Goal: Task Accomplishment & Management: Use online tool/utility

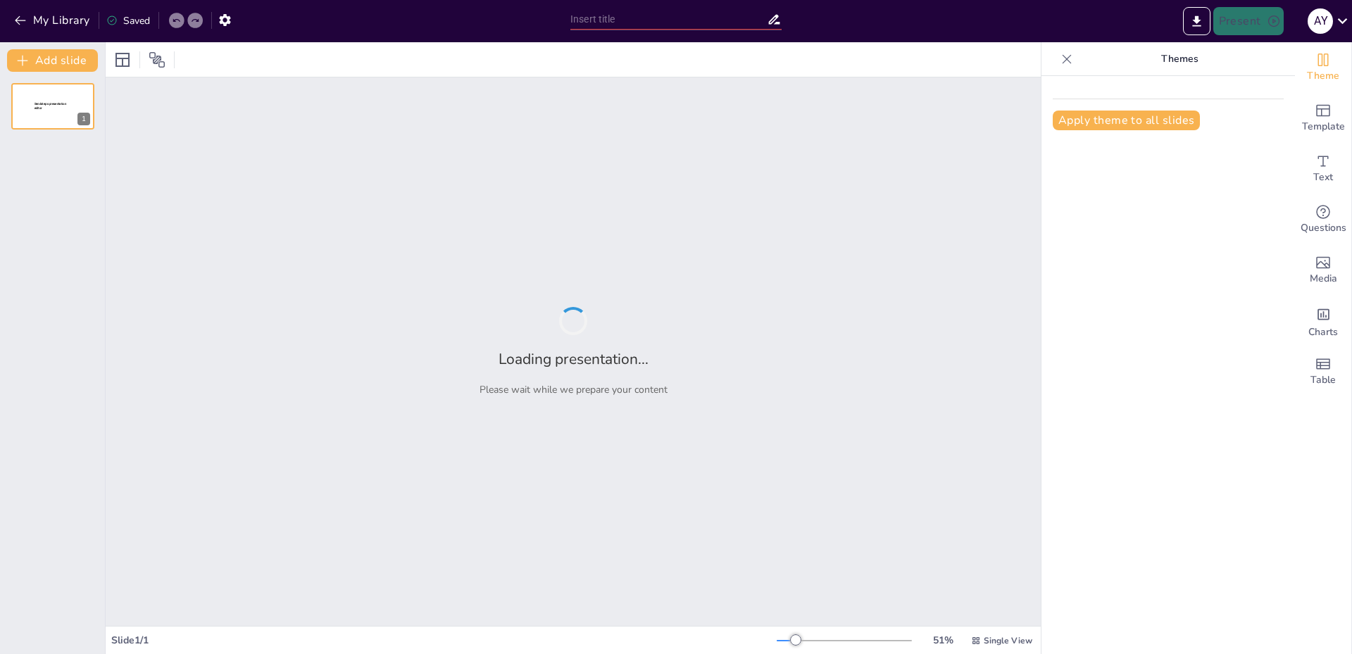
type input "Цивільник Кодекс України"
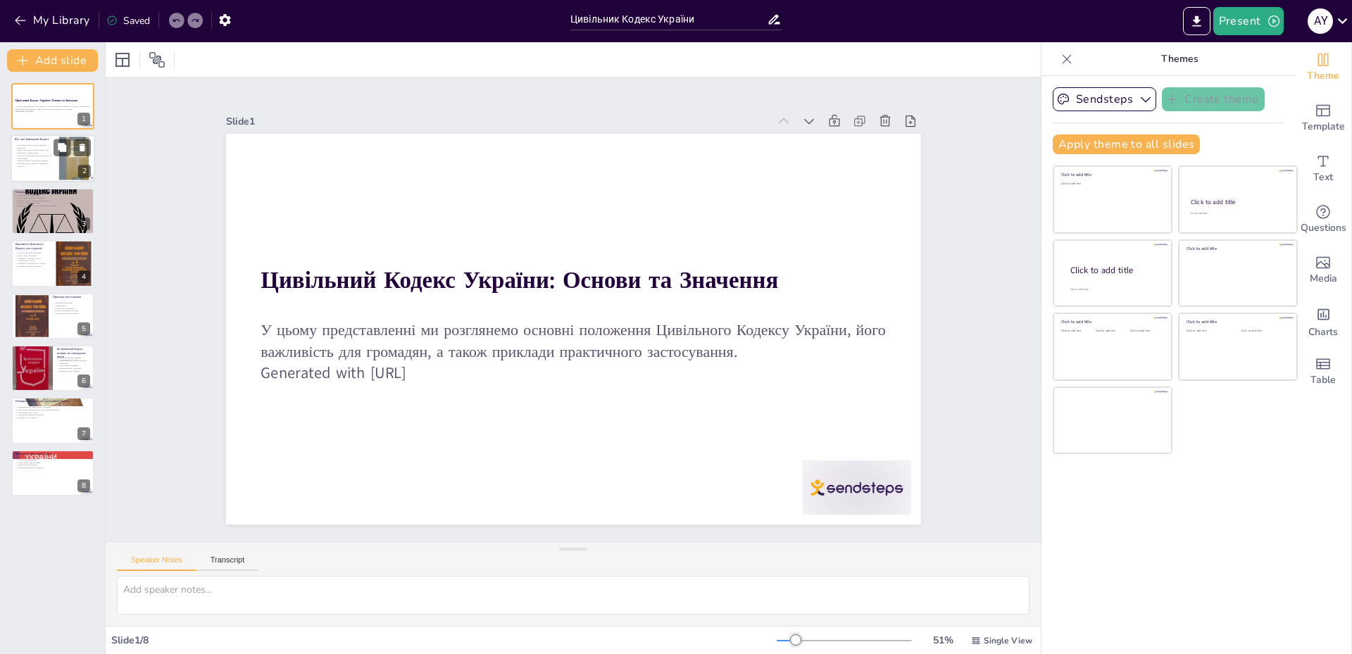
click at [40, 151] on p "Кодекс забезпечує правову основу для вирішення спірних питань" at bounding box center [34, 151] width 38 height 5
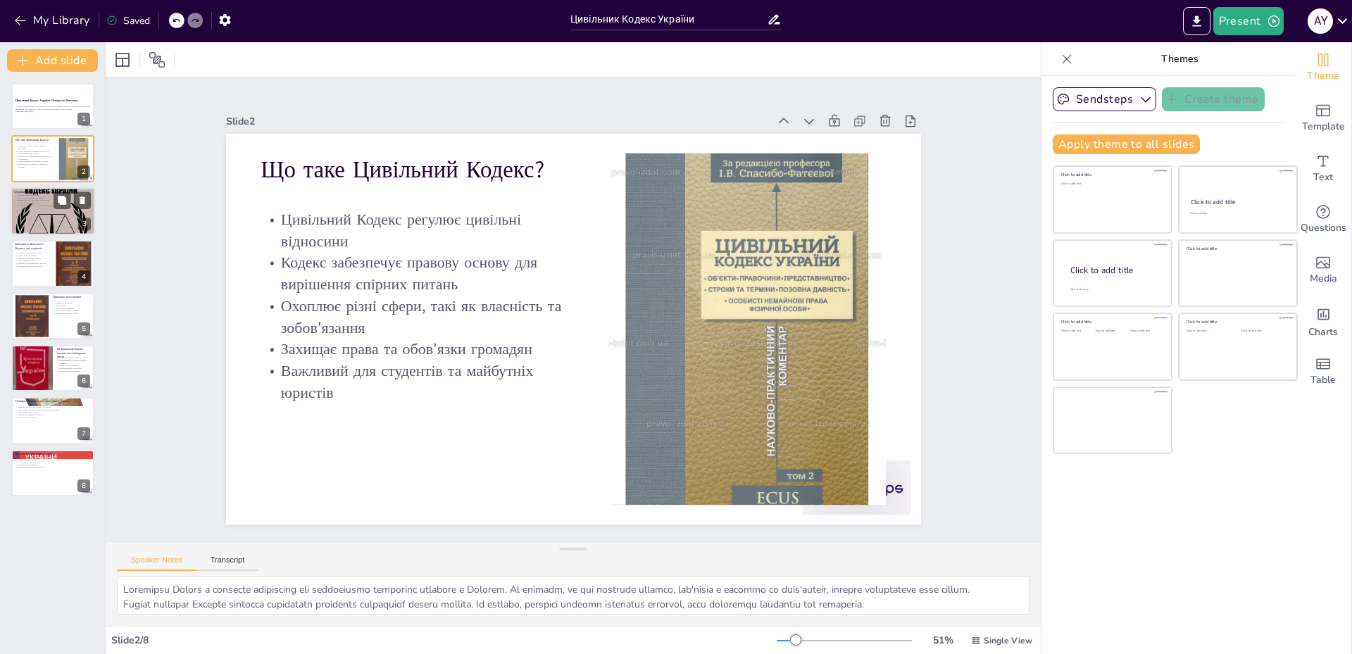
click at [22, 208] on div at bounding box center [53, 211] width 85 height 121
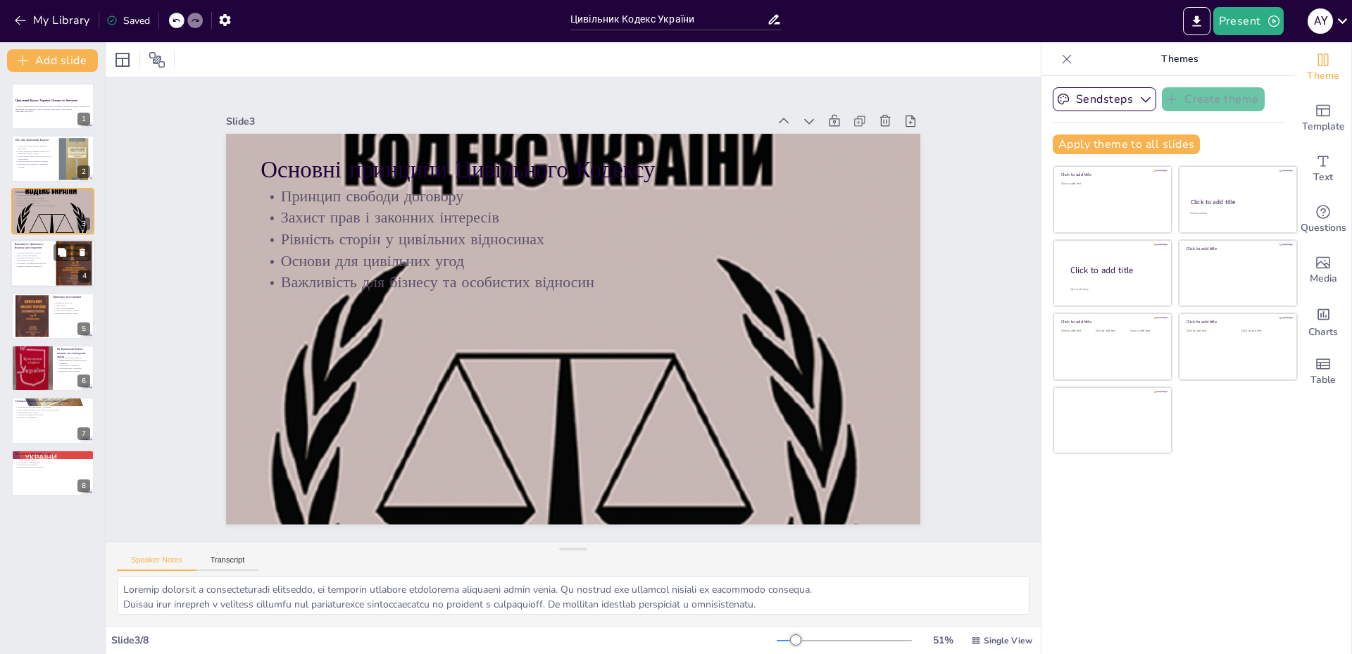
click at [50, 263] on div at bounding box center [53, 263] width 85 height 48
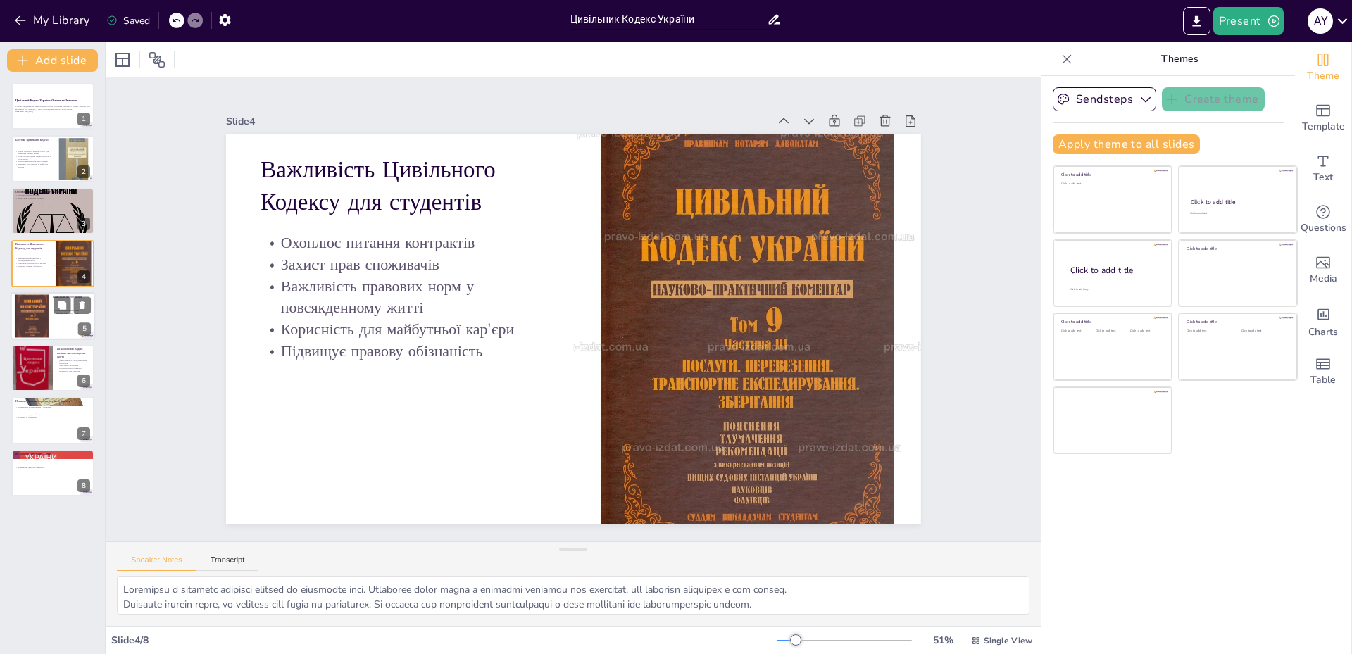
click at [46, 316] on div at bounding box center [32, 316] width 34 height 52
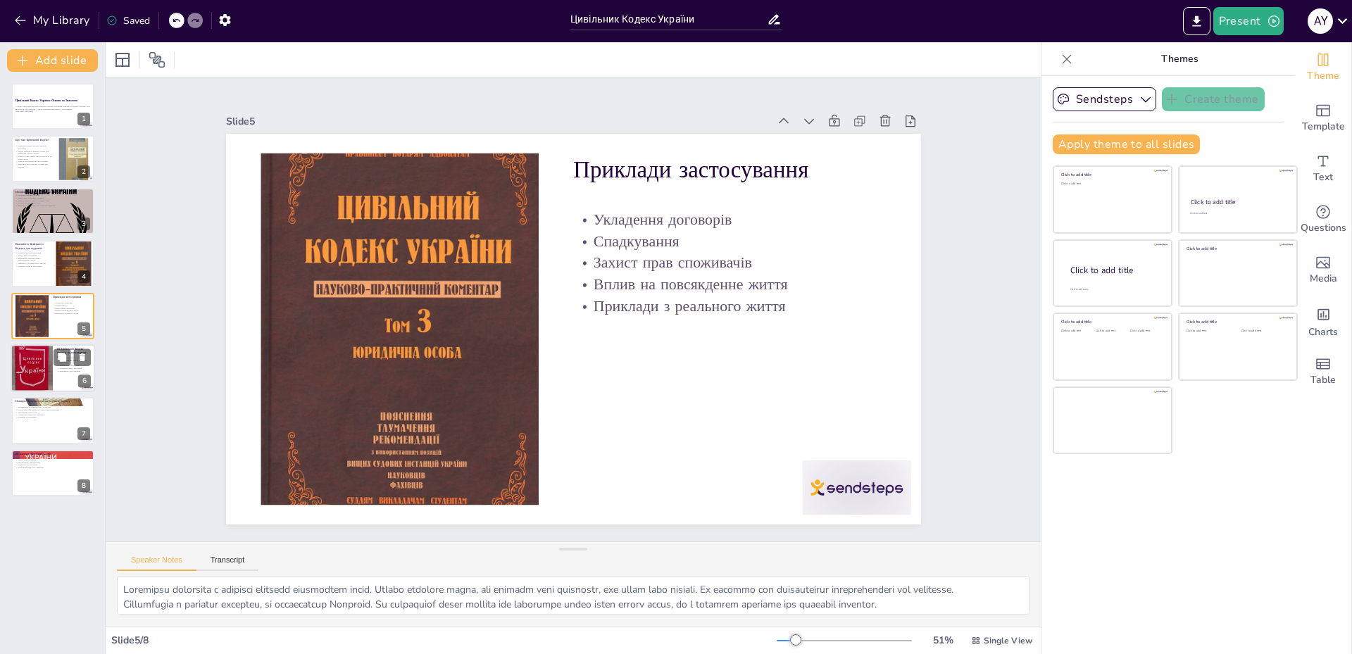
click at [45, 349] on div at bounding box center [32, 368] width 42 height 56
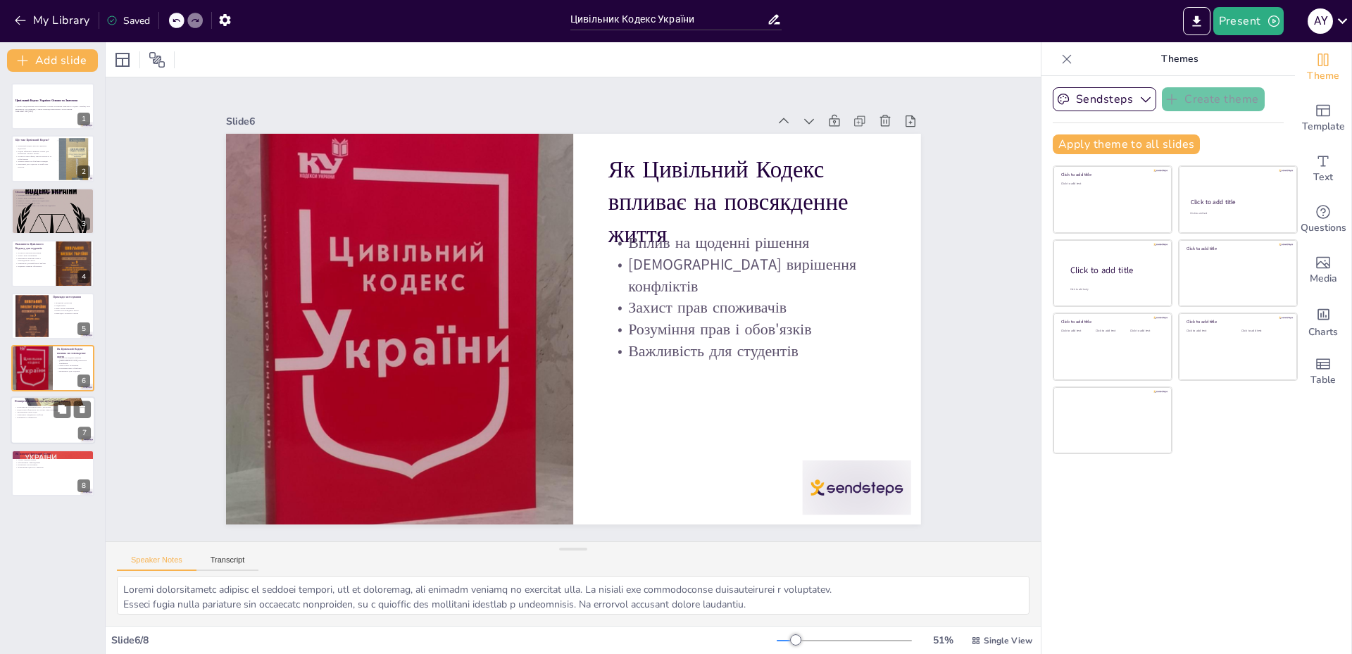
click at [39, 397] on div "Поширені помилки при застосуванні Кодексу Неправильне розуміння прав у договора…" at bounding box center [53, 421] width 85 height 48
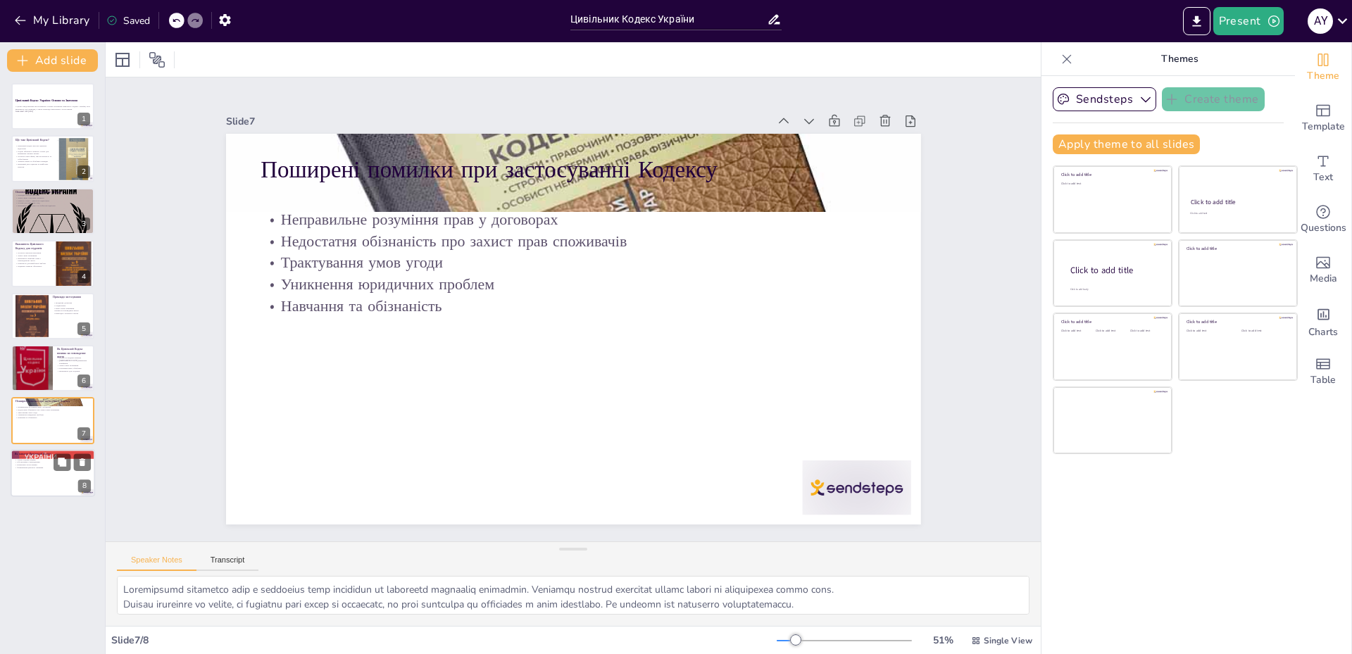
click at [38, 456] on p "Читання Кодексу" at bounding box center [53, 457] width 76 height 3
type textarea "Loremip Dolorsi a consec adipis el seddoeius temp incididu. Ut laboreetd magnaa…"
